Goal: Task Accomplishment & Management: Use online tool/utility

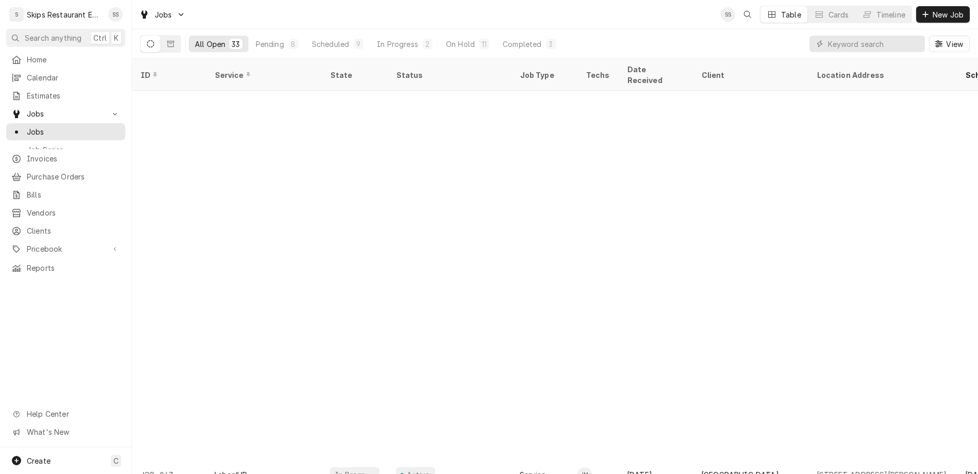
scroll to position [411, 0]
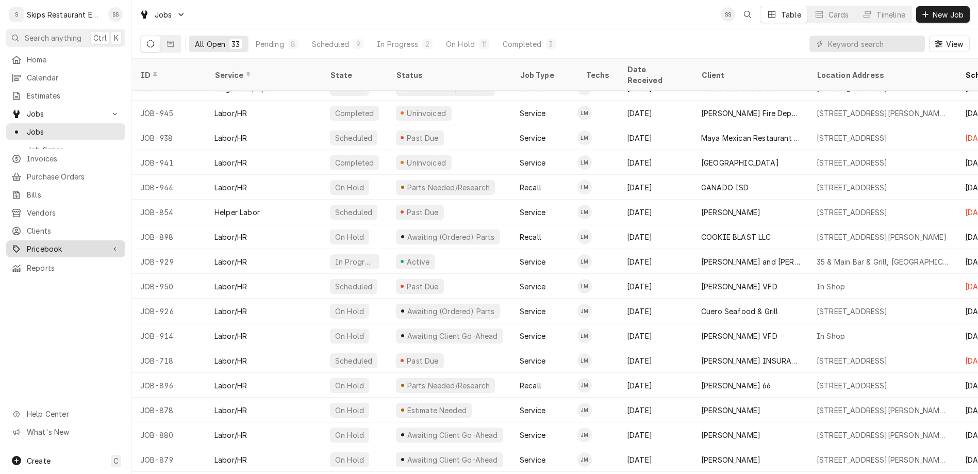
click at [32, 243] on span "Pricebook" at bounding box center [66, 248] width 78 height 11
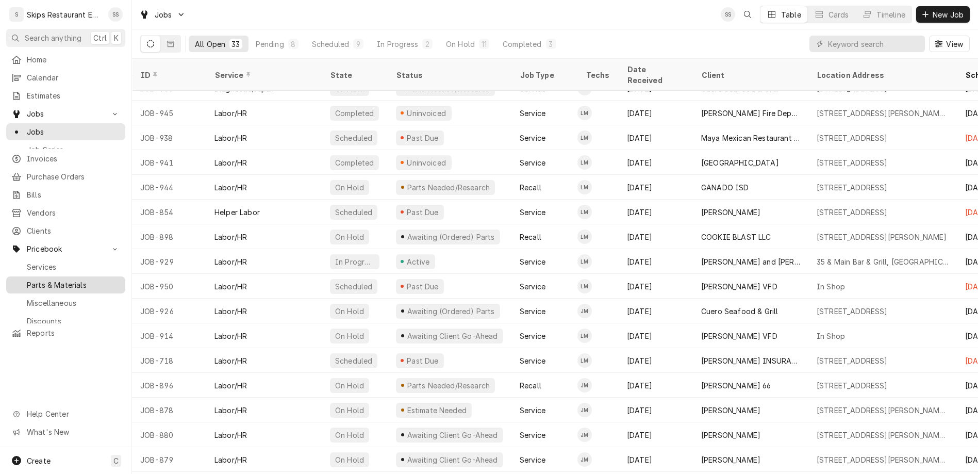
click at [33, 279] on span "Parts & Materials" at bounding box center [73, 284] width 93 height 11
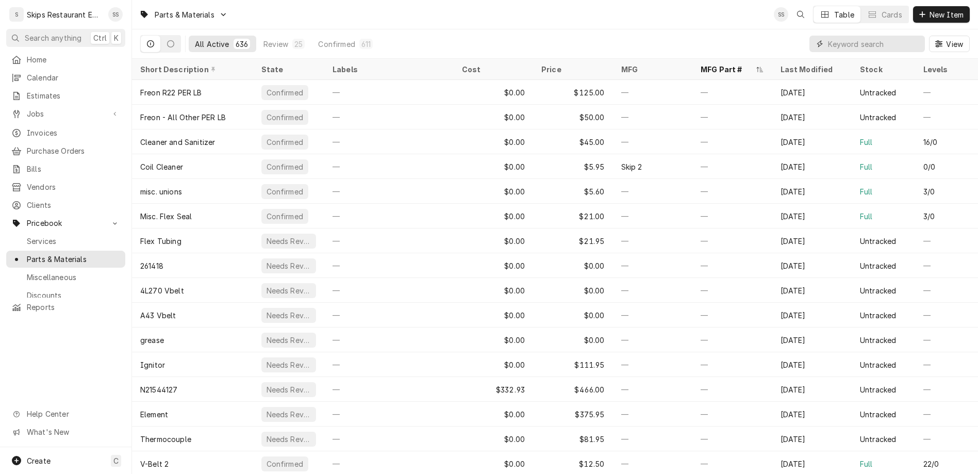
click at [893, 36] on input "Dynamic Content Wrapper" at bounding box center [874, 44] width 92 height 16
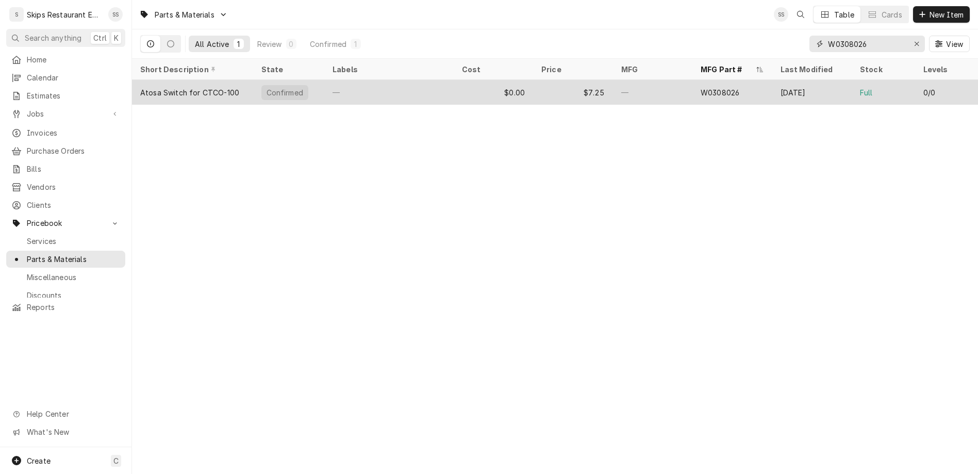
type input "W0308026"
click at [265, 87] on div "Confirmed" at bounding box center [284, 92] width 39 height 11
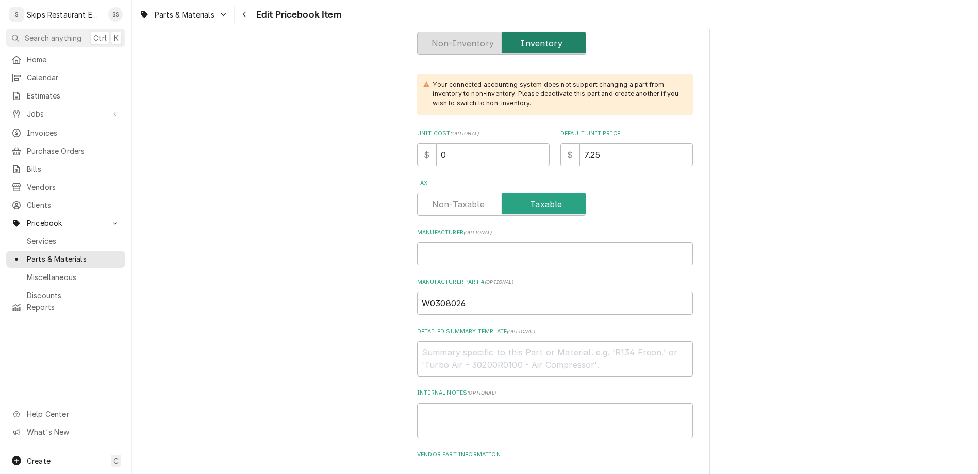
scroll to position [523, 0]
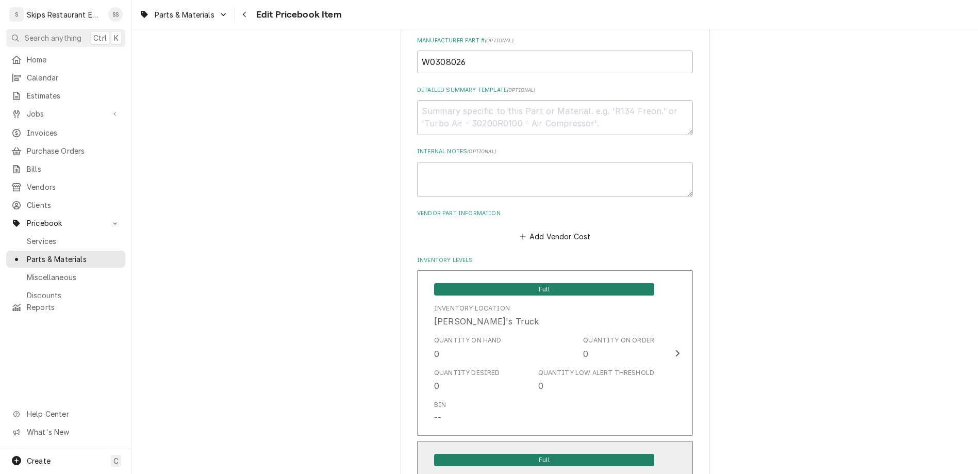
click at [508, 454] on span "Full" at bounding box center [544, 460] width 220 height 12
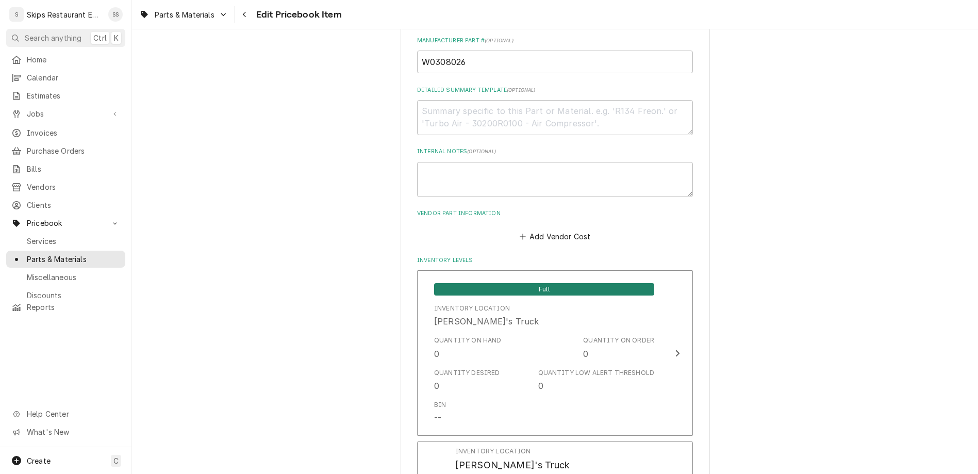
drag, startPoint x: 476, startPoint y: 273, endPoint x: 435, endPoint y: 277, distance: 41.4
type input "1"
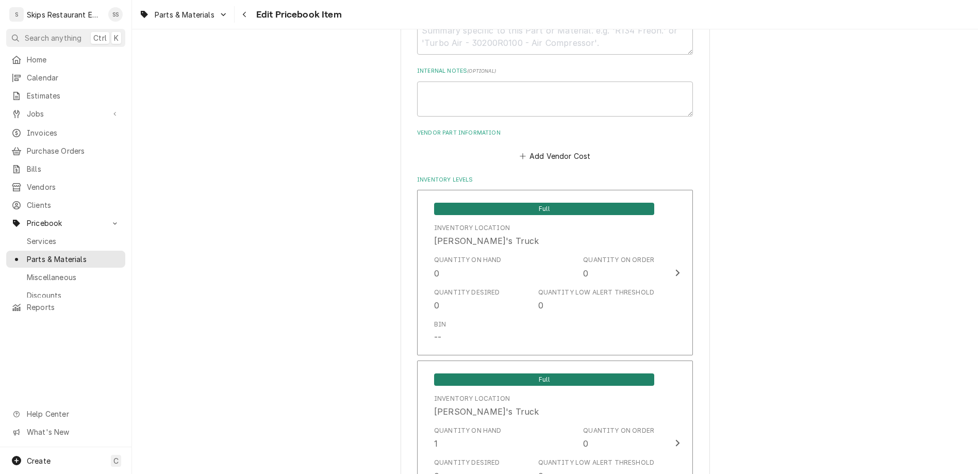
scroll to position [691, 0]
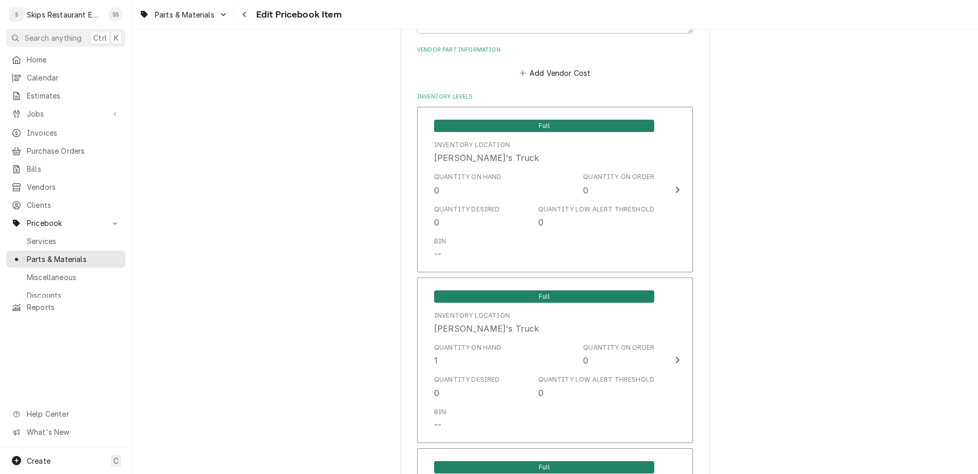
type textarea "x"
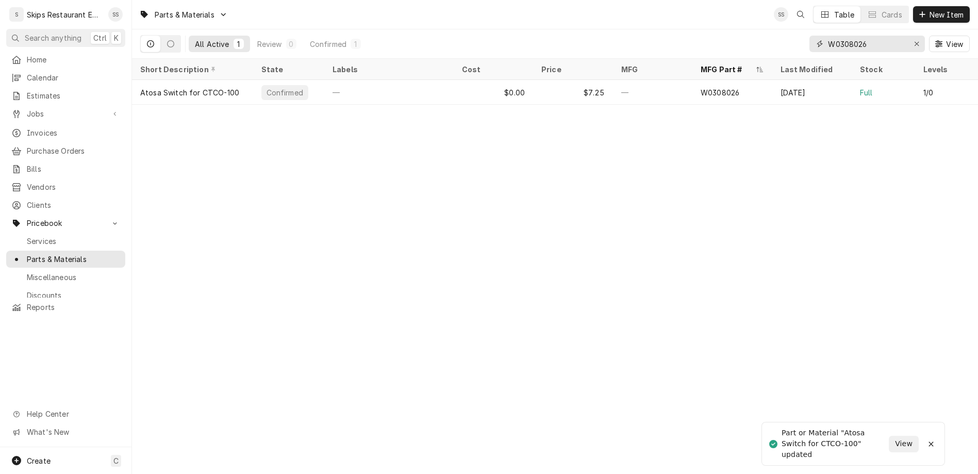
drag, startPoint x: 901, startPoint y: 33, endPoint x: 873, endPoint y: 33, distance: 27.8
click at [873, 36] on input "W0308026" at bounding box center [866, 44] width 77 height 16
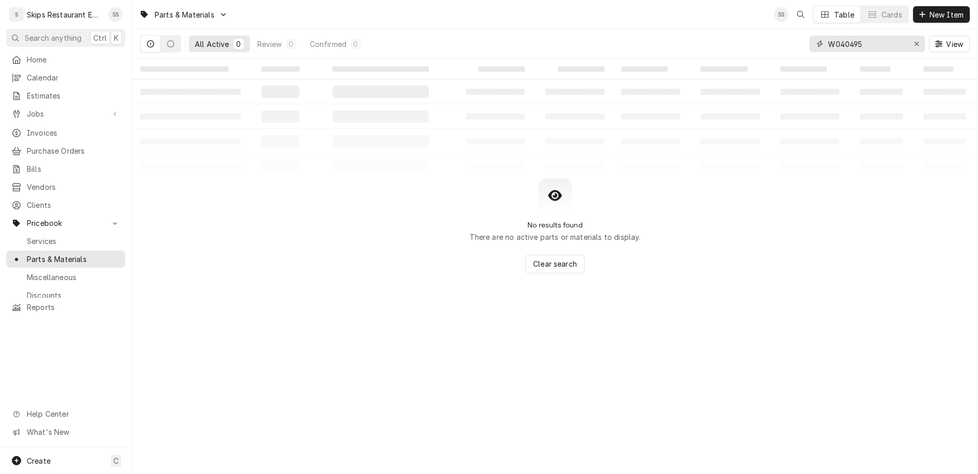
type input "W0404959"
drag, startPoint x: 903, startPoint y: 35, endPoint x: 852, endPoint y: 35, distance: 51.5
click at [851, 36] on input "W0404959" at bounding box center [866, 44] width 77 height 16
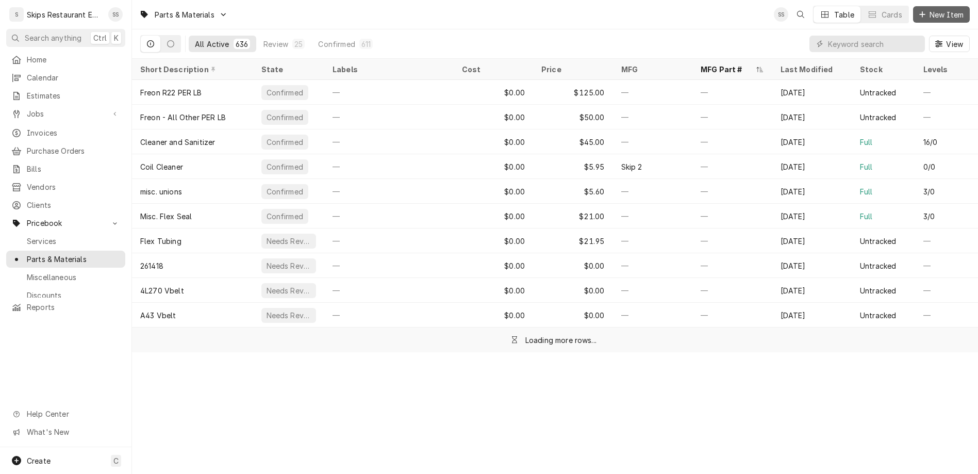
click at [950, 11] on span "New Item" at bounding box center [946, 14] width 38 height 11
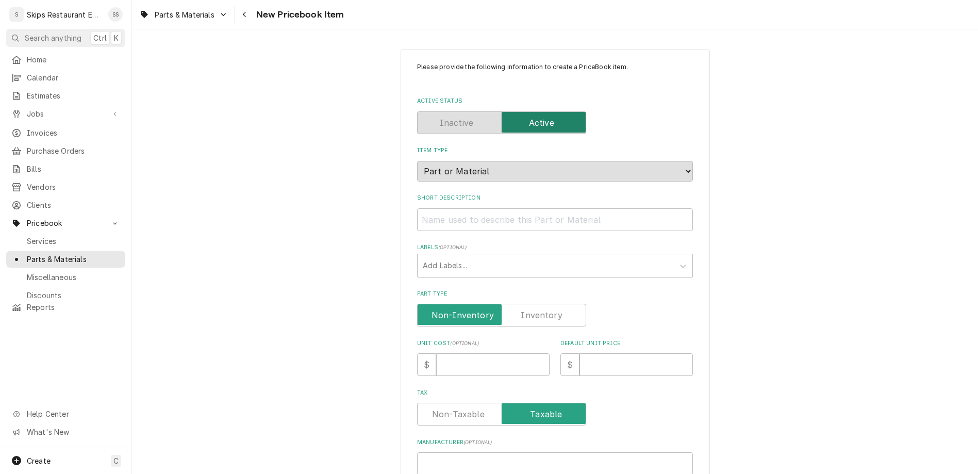
type textarea "x"
click at [519, 208] on input "Short Description" at bounding box center [555, 219] width 276 height 23
type input "D"
type textarea "x"
type input "Do"
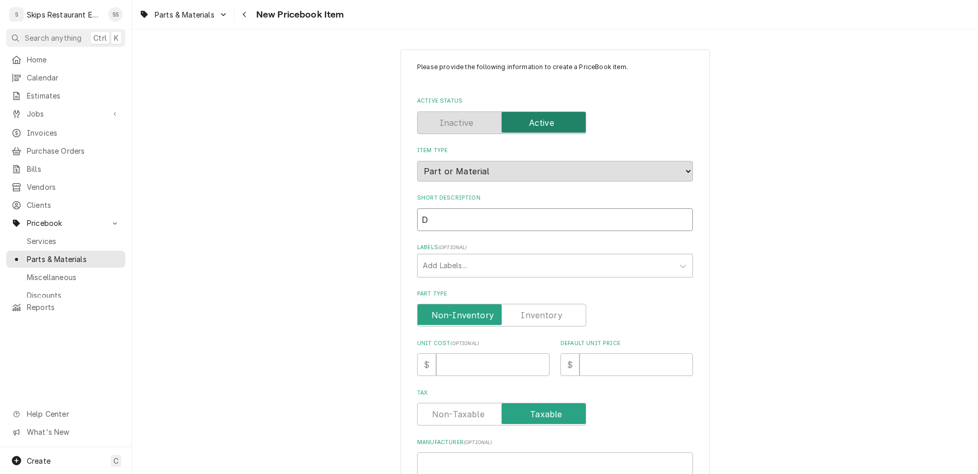
type textarea "x"
type input "Doo"
type textarea "x"
type input "Door"
type textarea "x"
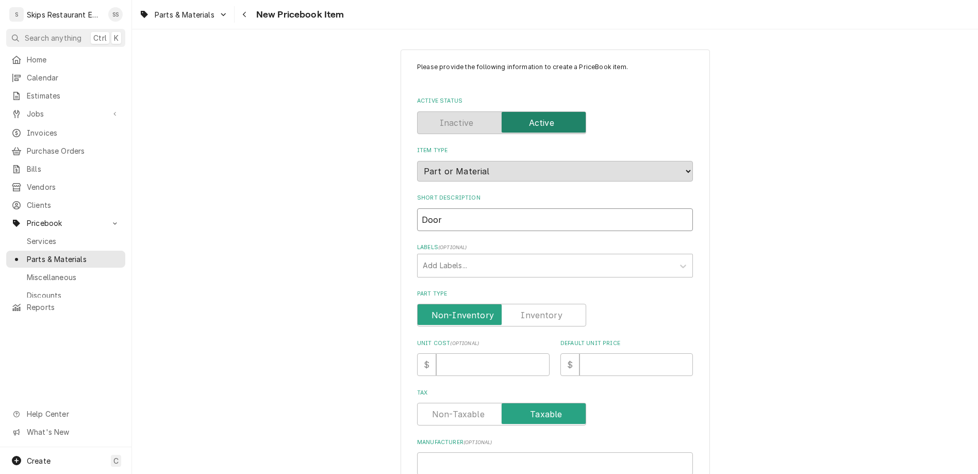
type input "Door"
type textarea "x"
type input "Door S"
type textarea "x"
type input "Door Se"
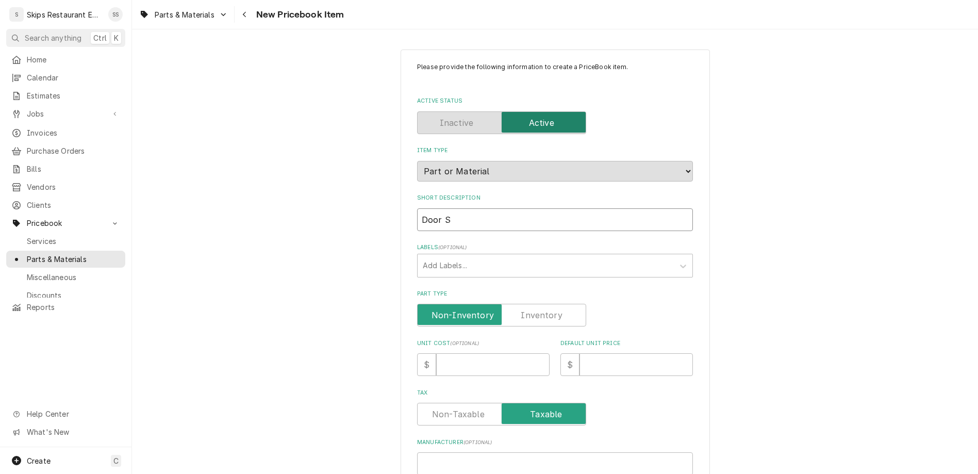
type textarea "x"
type input "Door Sea"
type textarea "x"
type input "Door Seal"
type textarea "x"
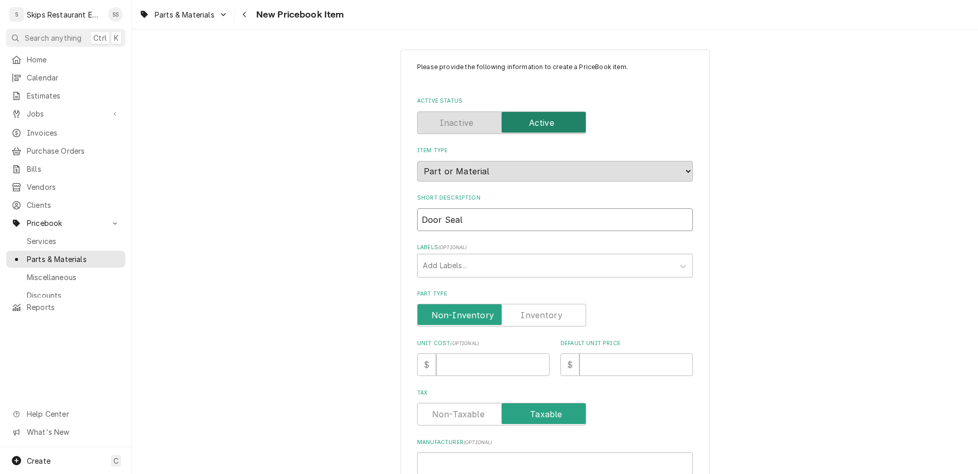
type input "Door Seal"
type textarea "x"
type input "Door Seal f"
type textarea "x"
type input "Door Seal fo"
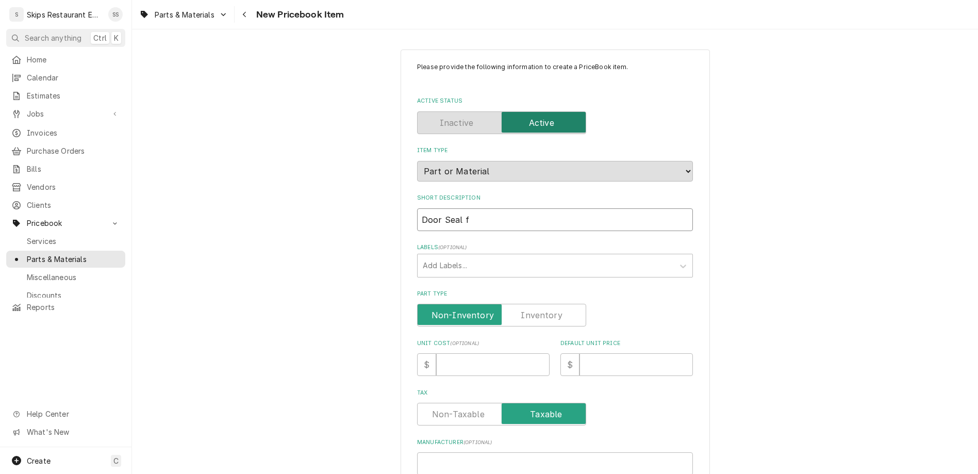
type textarea "x"
type input "Door Seal for"
type textarea "x"
type input "Door Seal for"
type textarea "x"
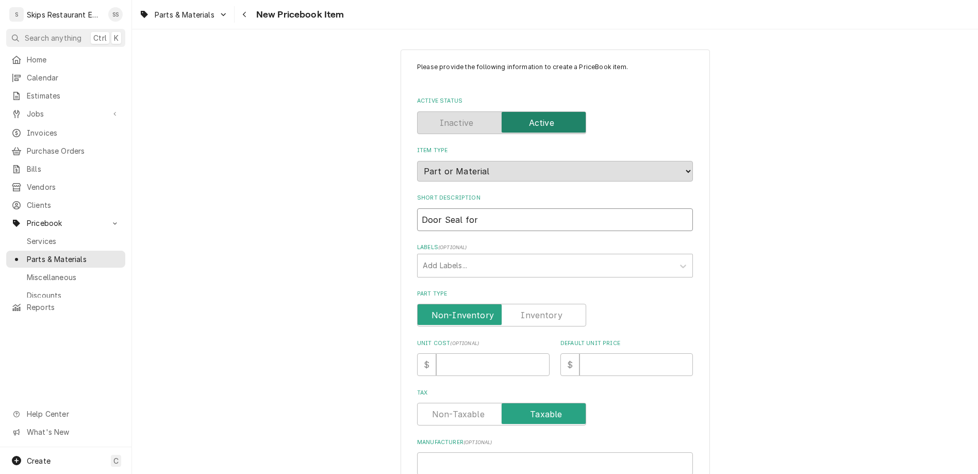
type input "Door Seal for C"
type textarea "x"
type input "Door Seal for CT"
type textarea "x"
type input "Door Seal for CTC"
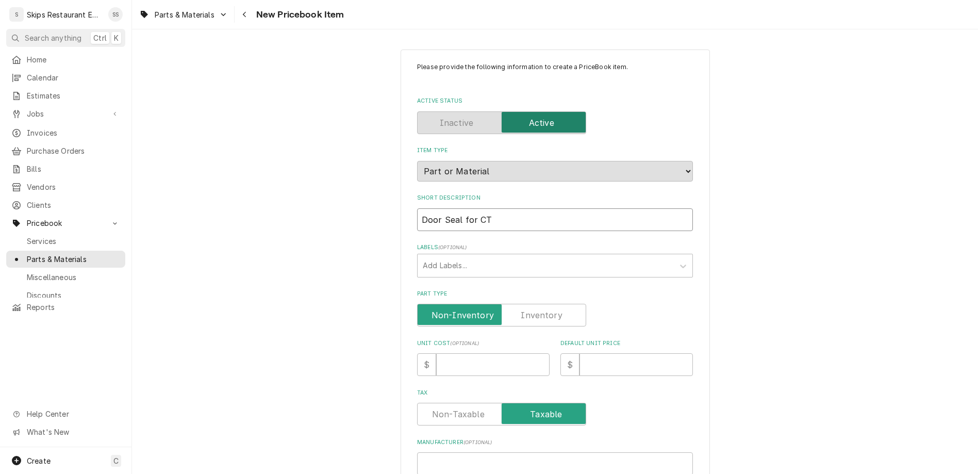
type textarea "x"
type input "Door Seal for CTCO"
type textarea "x"
type input "Door Seal for CTCO-"
type textarea "x"
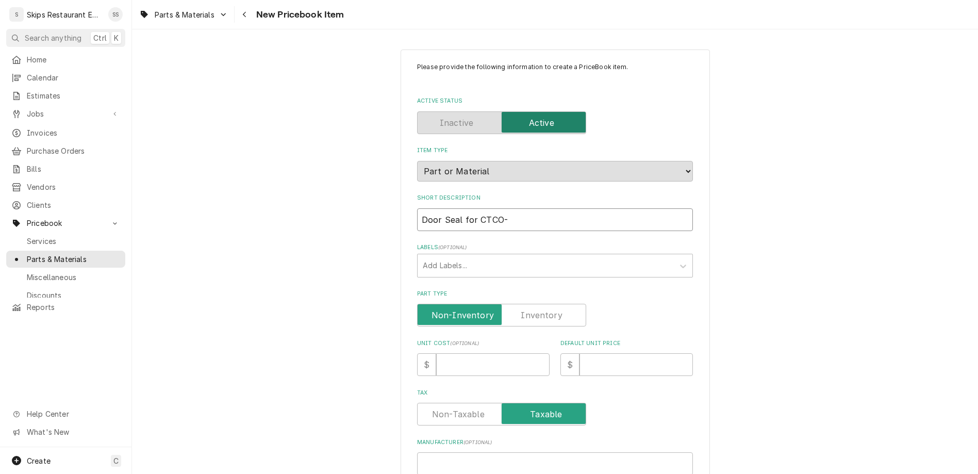
type input "Door Seal for CTCO-1"
type textarea "x"
type input "Door Seal for CTCO-10"
type textarea "x"
type input "Door Seal for CTCO-100"
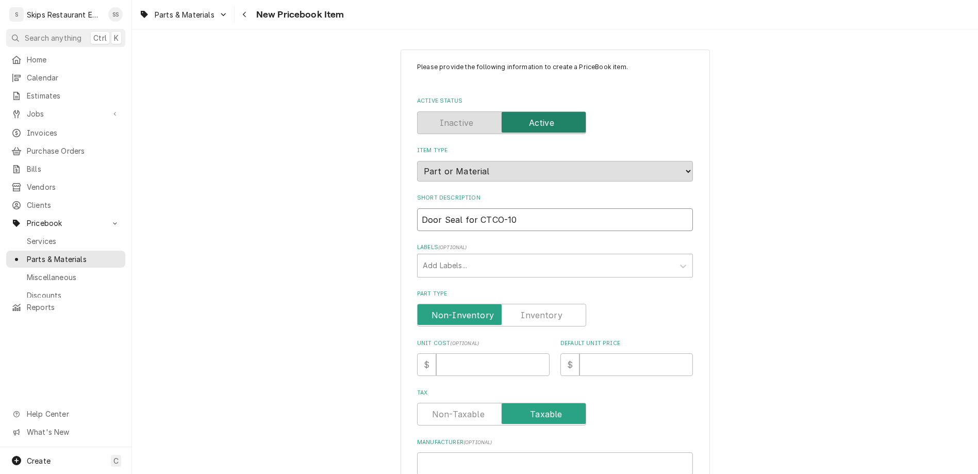
type textarea "x"
type input "Door Seal for CTCO-100"
click at [541, 304] on input "Part Type" at bounding box center [502, 315] width 160 height 23
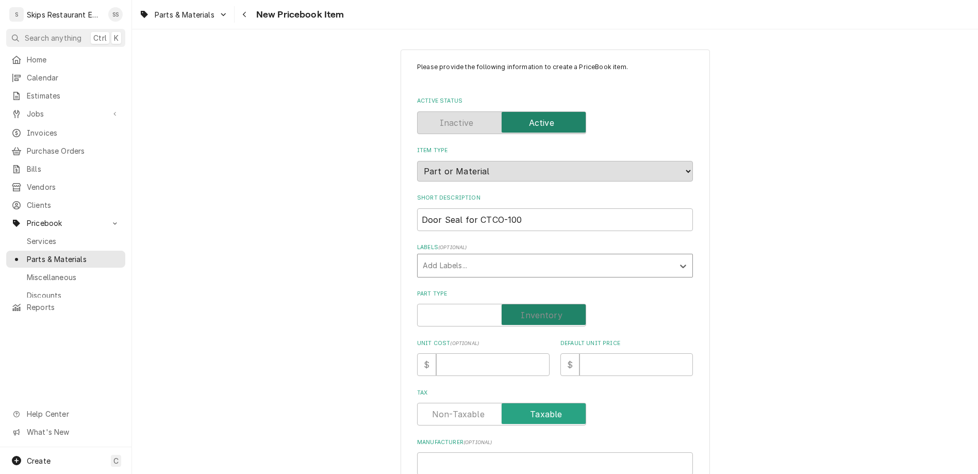
checkbox input "true"
type textarea "x"
click at [579, 353] on input "Default Unit Price" at bounding box center [635, 364] width 113 height 23
type input "7"
type textarea "x"
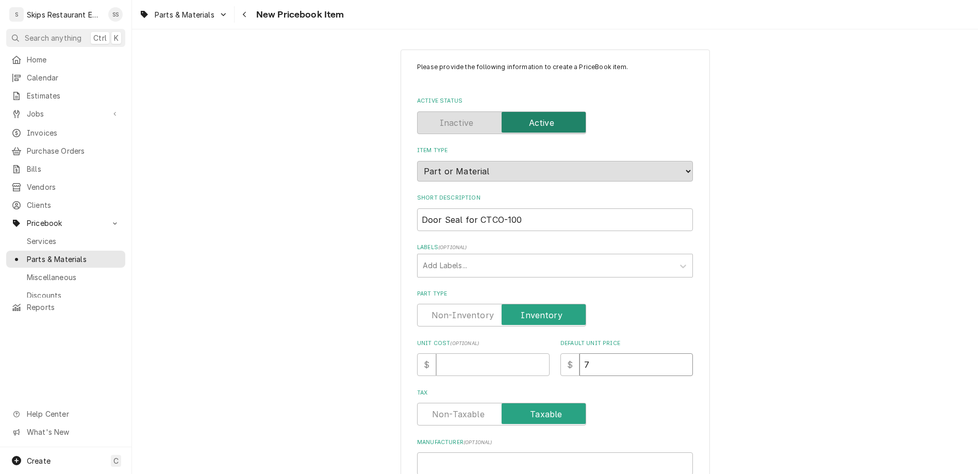
type input "76"
type textarea "x"
type input "76.1"
type textarea "x"
type input "76.12"
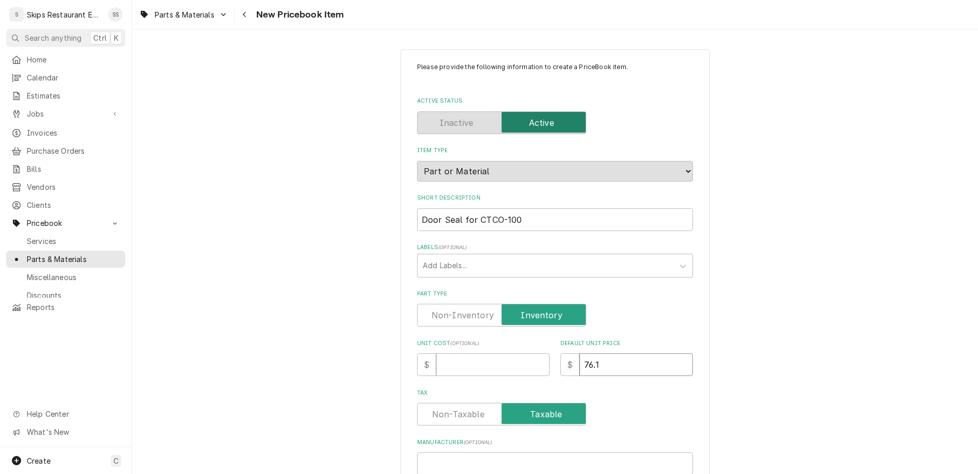
type textarea "x"
type input "76.125"
type textarea "x"
type input "76.12"
type textarea "x"
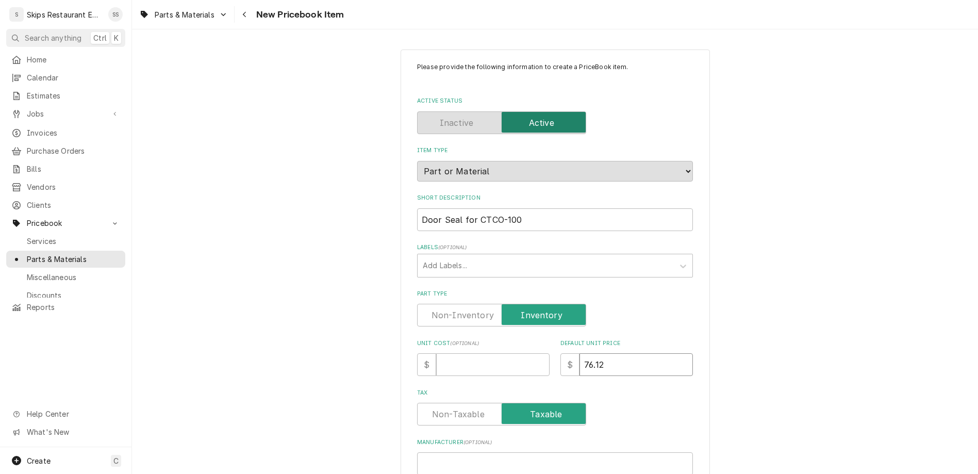
type input "76.1"
type textarea "x"
type input "76"
type textarea "x"
type input "76.9"
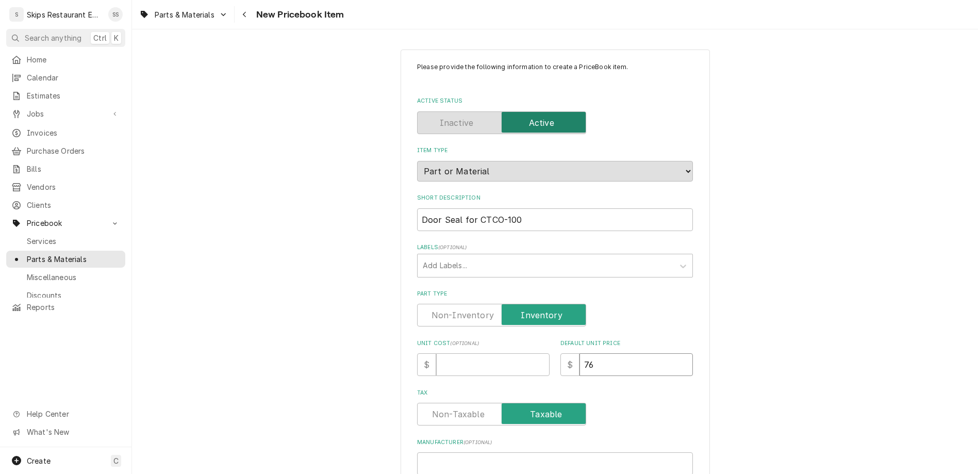
type textarea "x"
type input "76.95"
type textarea "x"
type input "76.95"
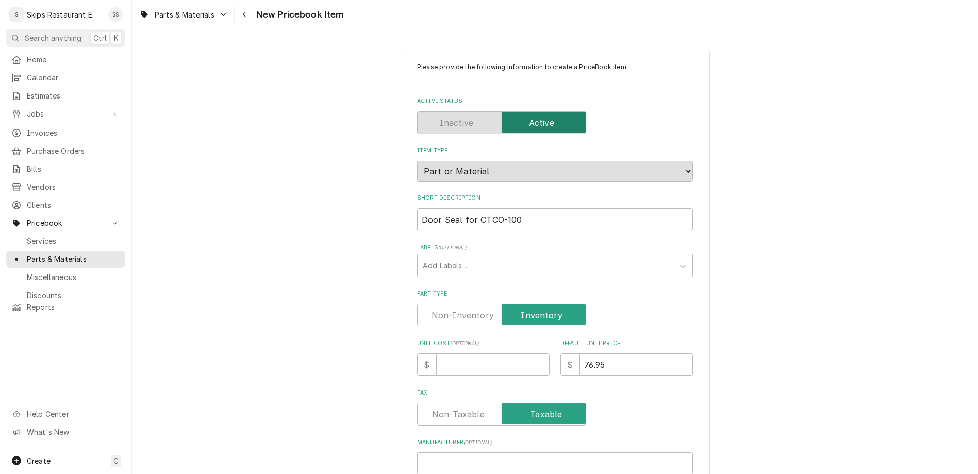
paste input "W0404959"
type input "W0404959"
type textarea "x"
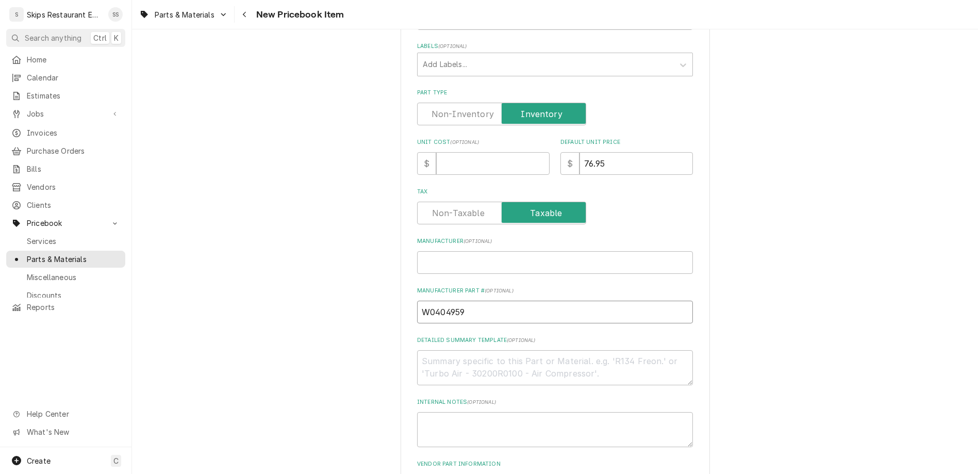
scroll to position [322, 0]
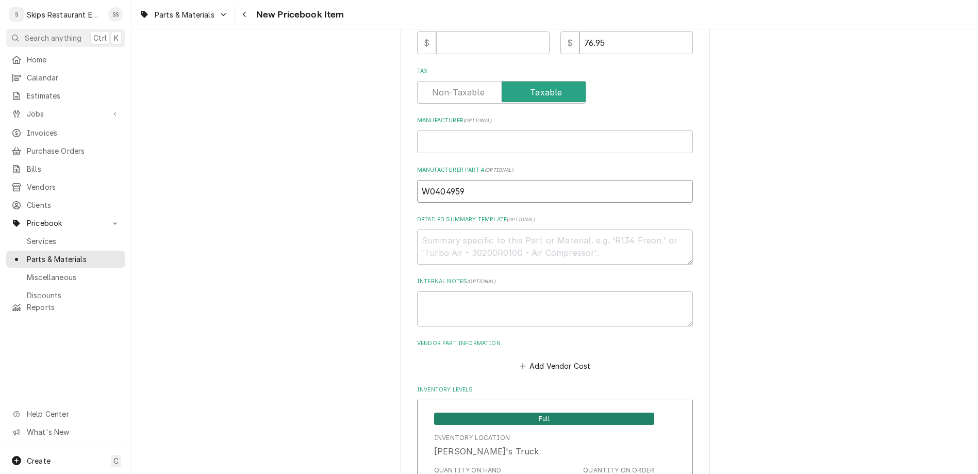
type input "W0404959"
drag, startPoint x: 479, startPoint y: 421, endPoint x: 440, endPoint y: 420, distance: 39.2
type input "1"
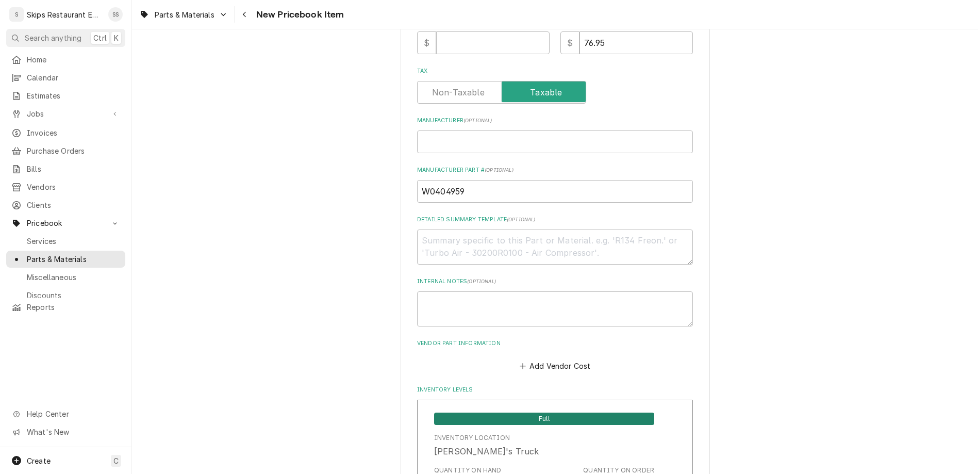
scroll to position [482, 0]
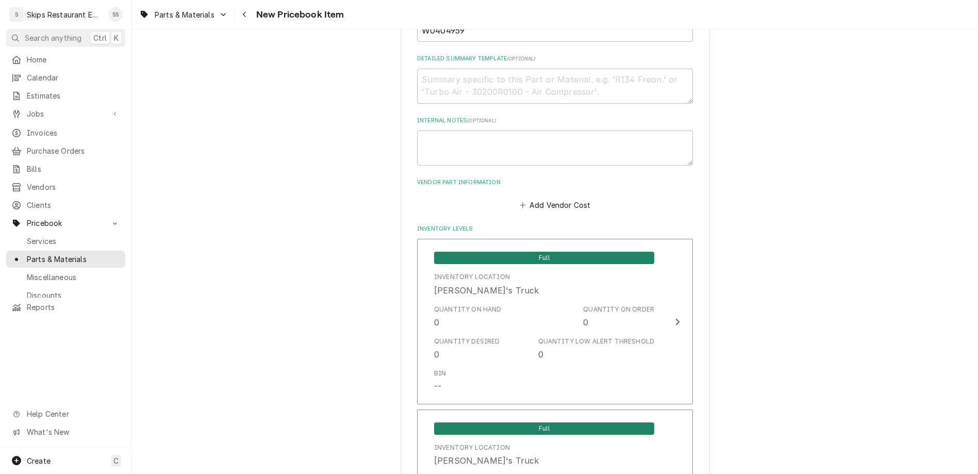
scroll to position [517, 0]
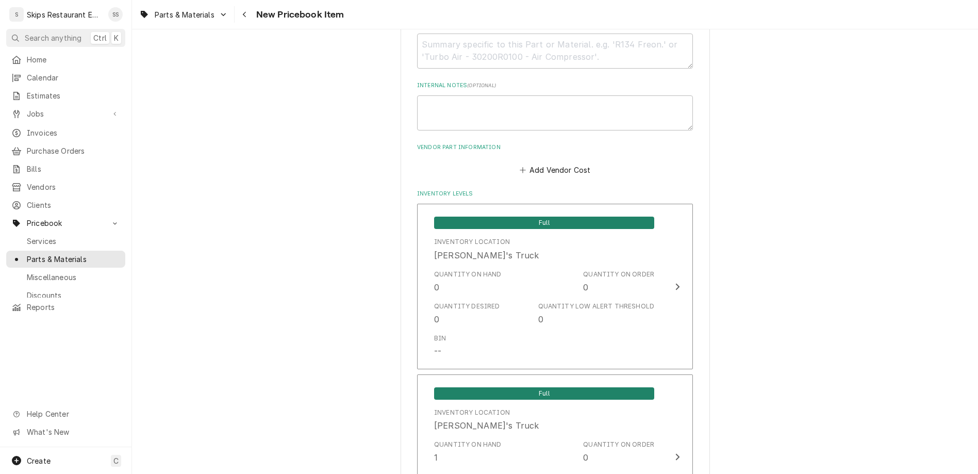
type textarea "x"
